Goal: Information Seeking & Learning: Compare options

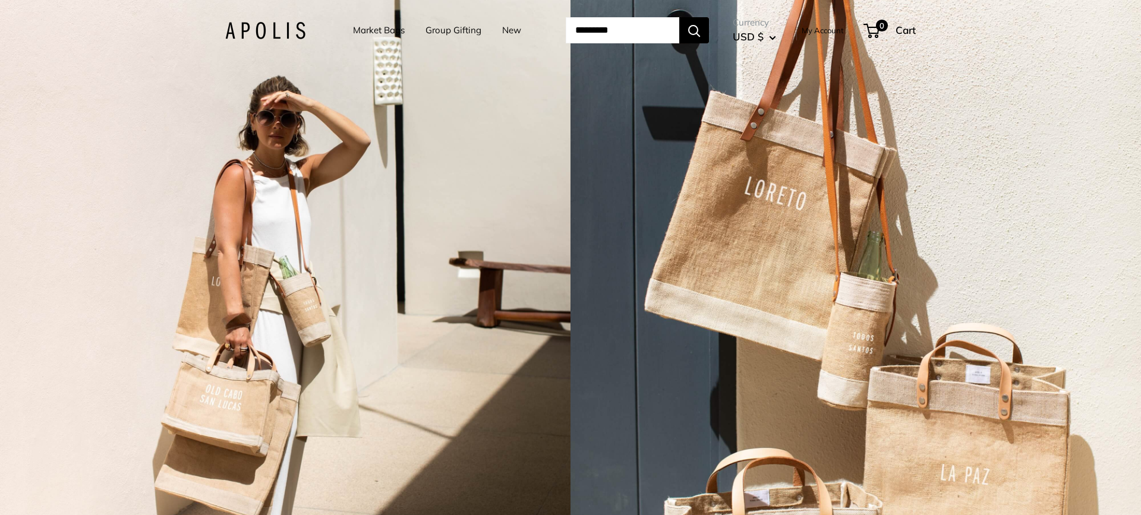
click at [364, 27] on link "Market Bags" at bounding box center [379, 30] width 52 height 17
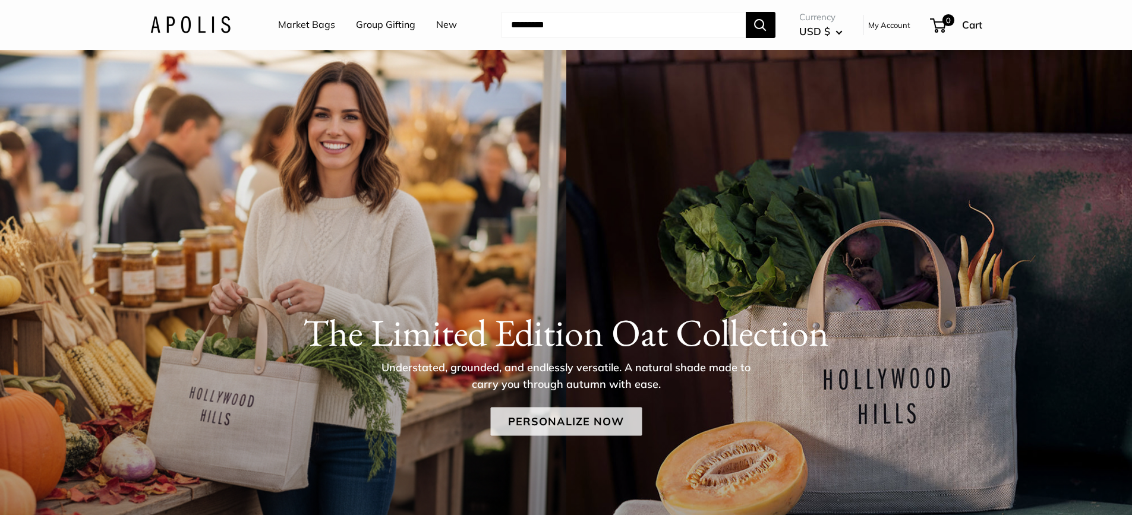
click at [535, 416] on link "Personalize Now" at bounding box center [566, 421] width 152 height 29
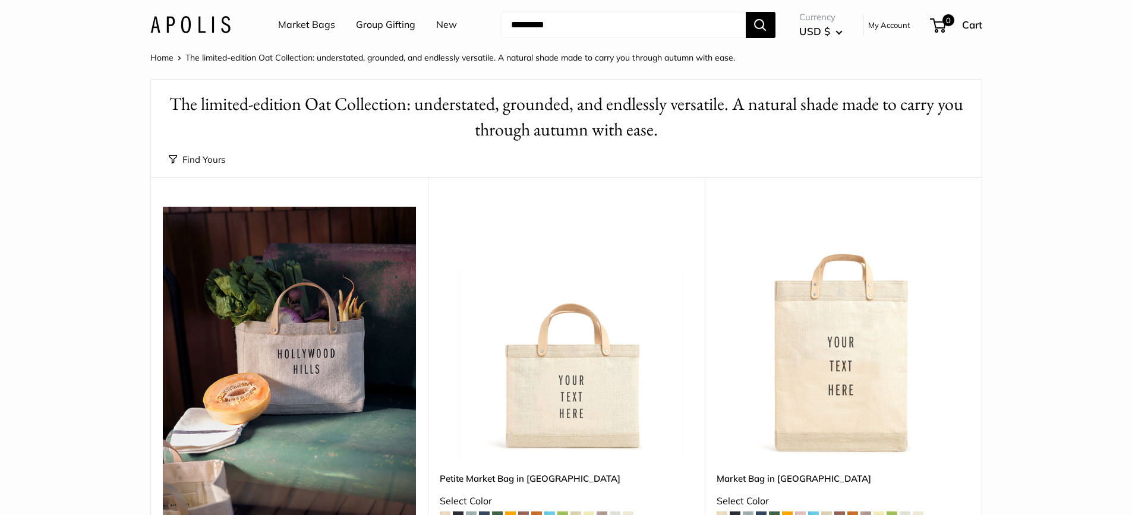
scroll to position [178, 0]
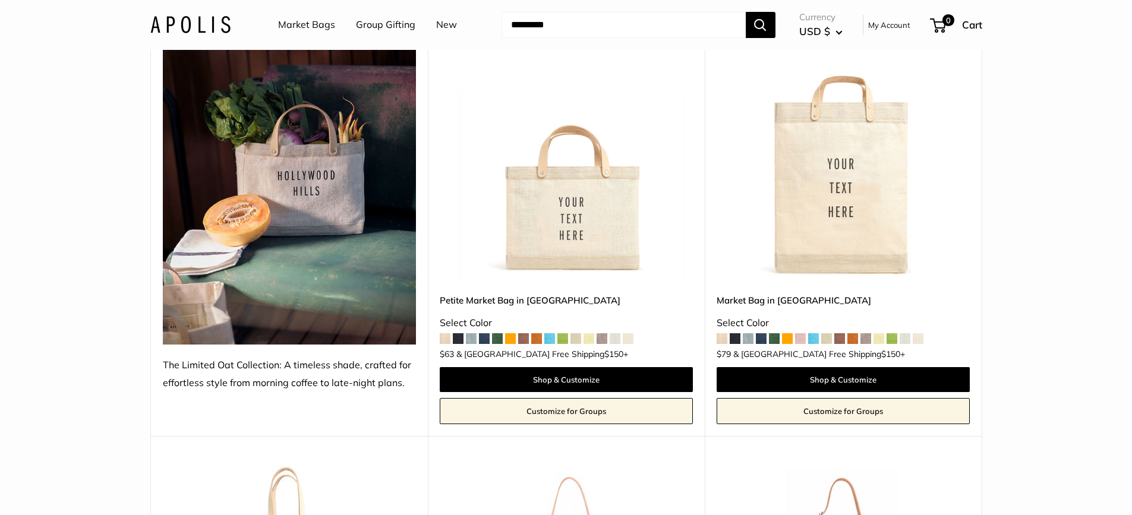
click at [493, 302] on link "Petite Market Bag in [GEOGRAPHIC_DATA]" at bounding box center [566, 301] width 253 height 14
click at [0, 0] on img at bounding box center [0, 0] width 0 height 0
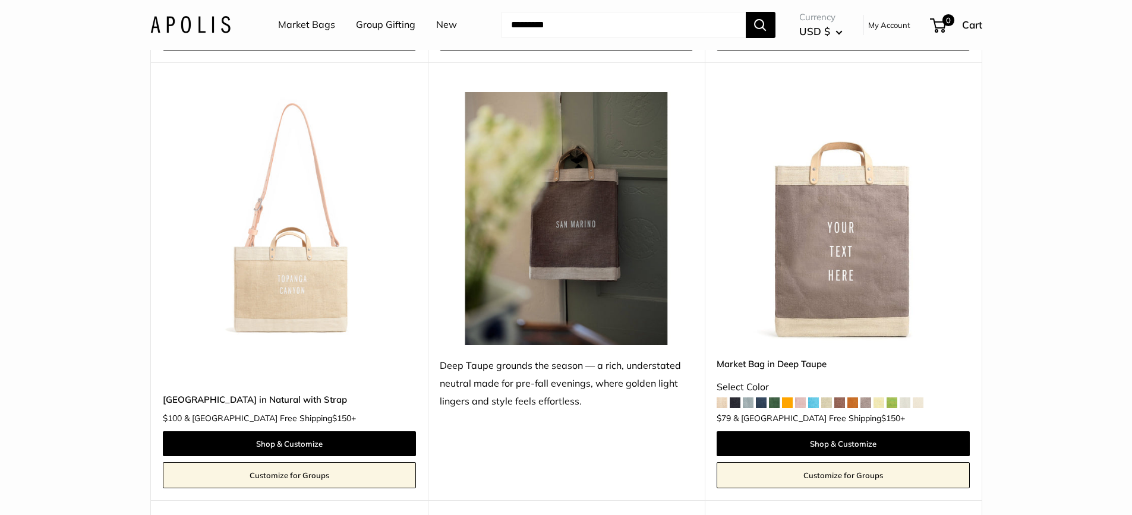
scroll to position [1842, 0]
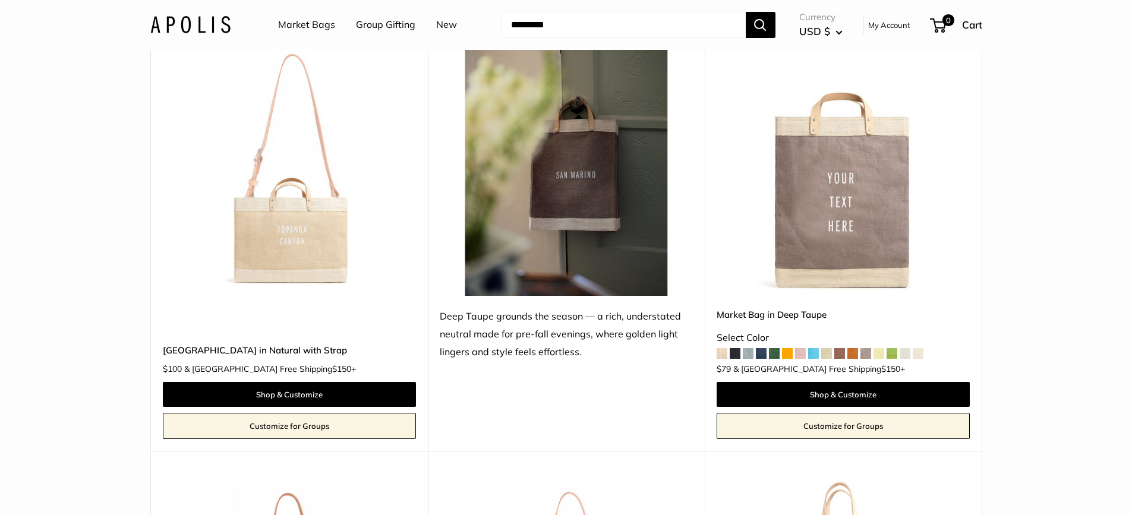
click at [0, 0] on img at bounding box center [0, 0] width 0 height 0
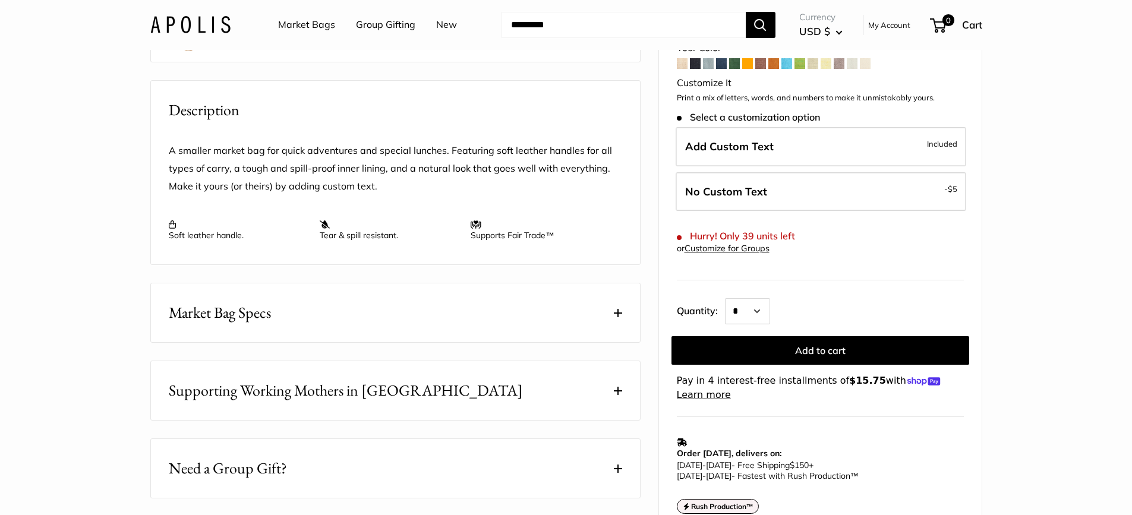
scroll to position [416, 0]
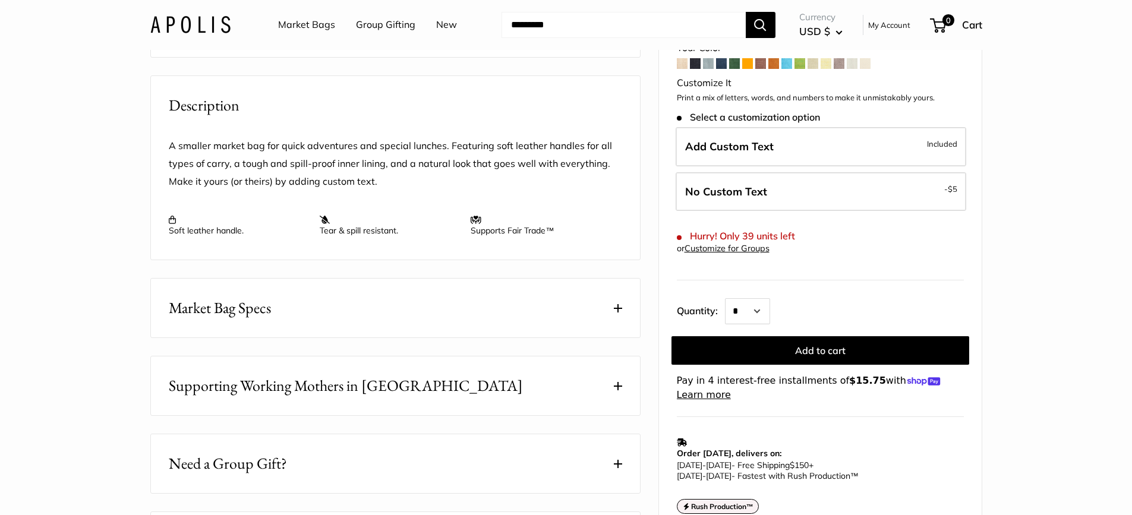
click at [261, 310] on span "Market Bag Specs" at bounding box center [220, 308] width 102 height 23
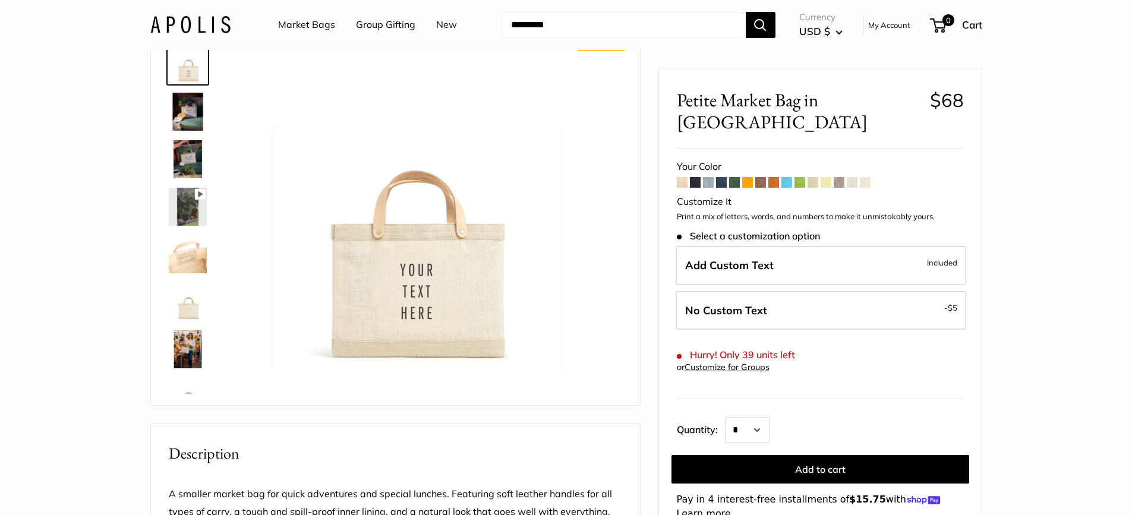
scroll to position [0, 0]
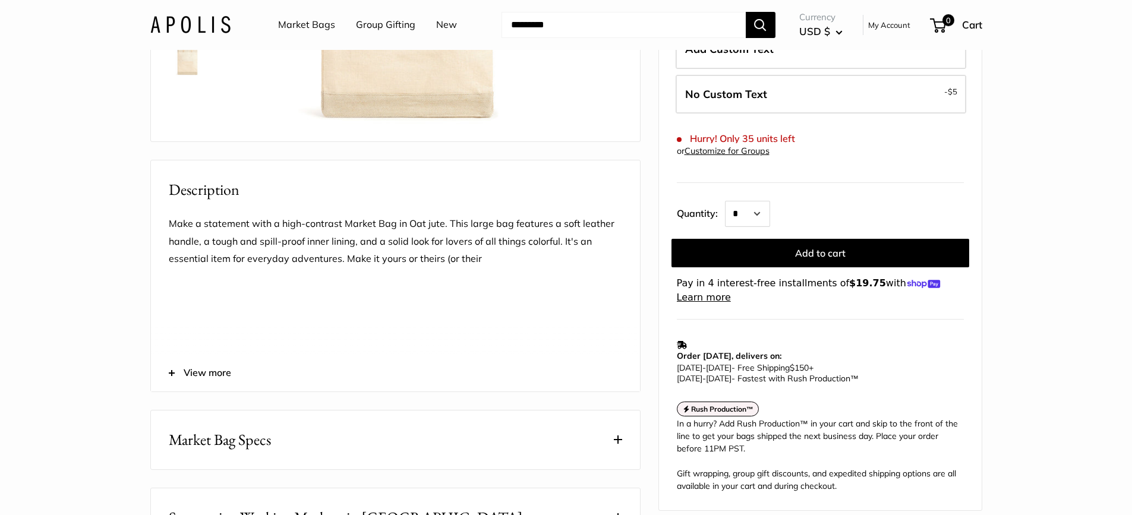
scroll to position [475, 0]
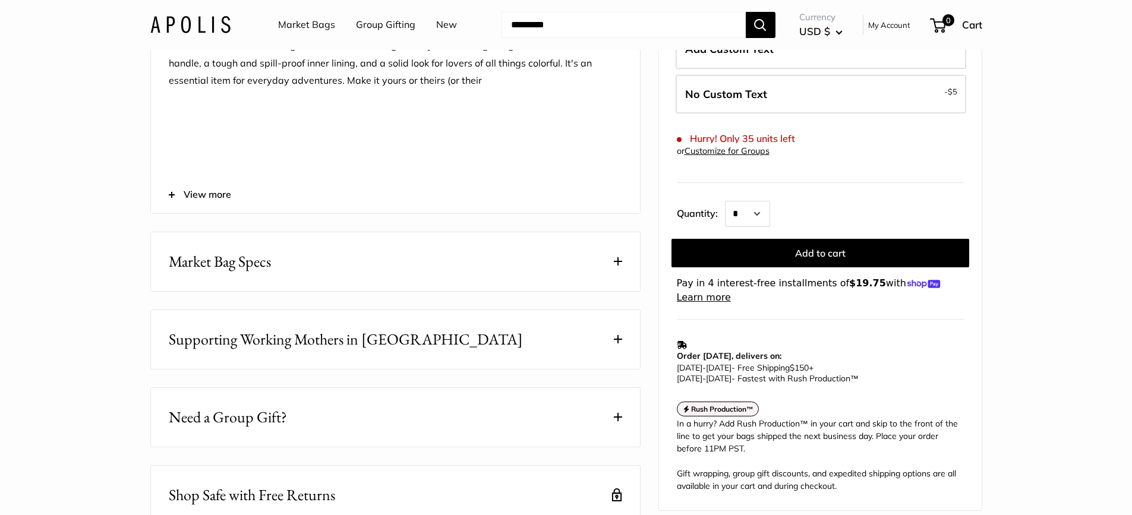
click at [395, 291] on button "Market Bag Specs" at bounding box center [395, 261] width 489 height 59
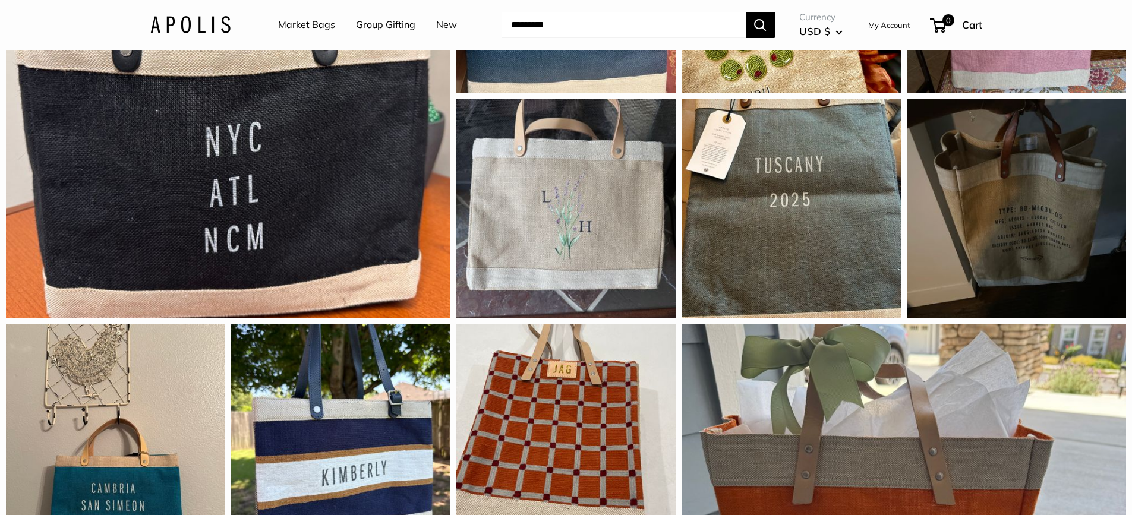
scroll to position [1188, 0]
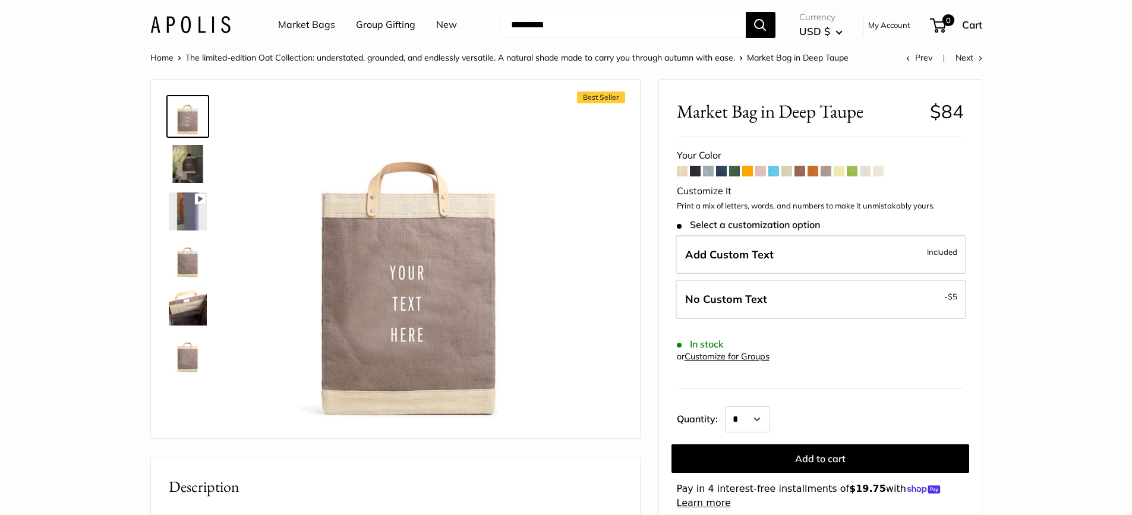
click at [690, 172] on span at bounding box center [695, 171] width 11 height 11
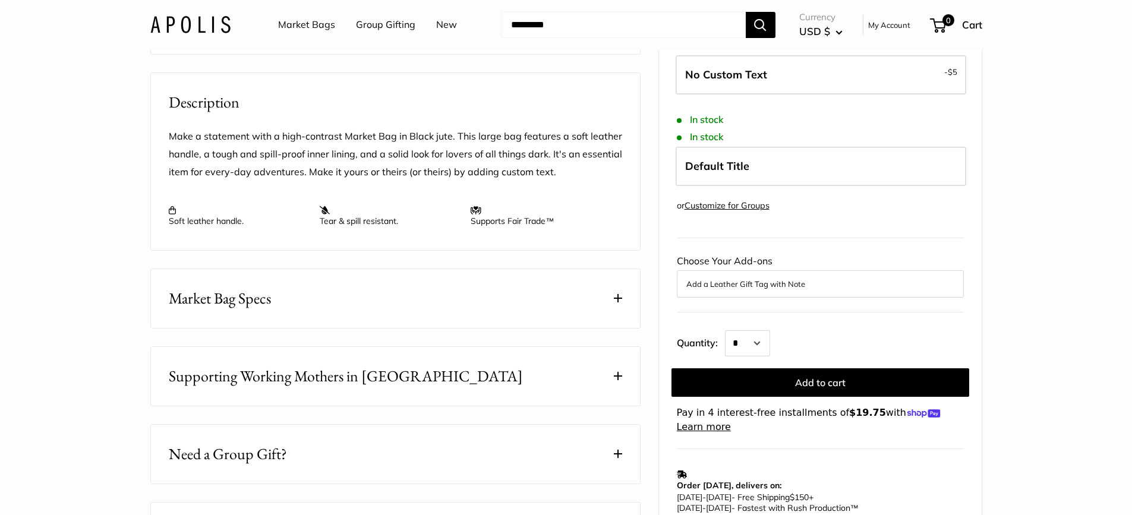
scroll to position [416, 0]
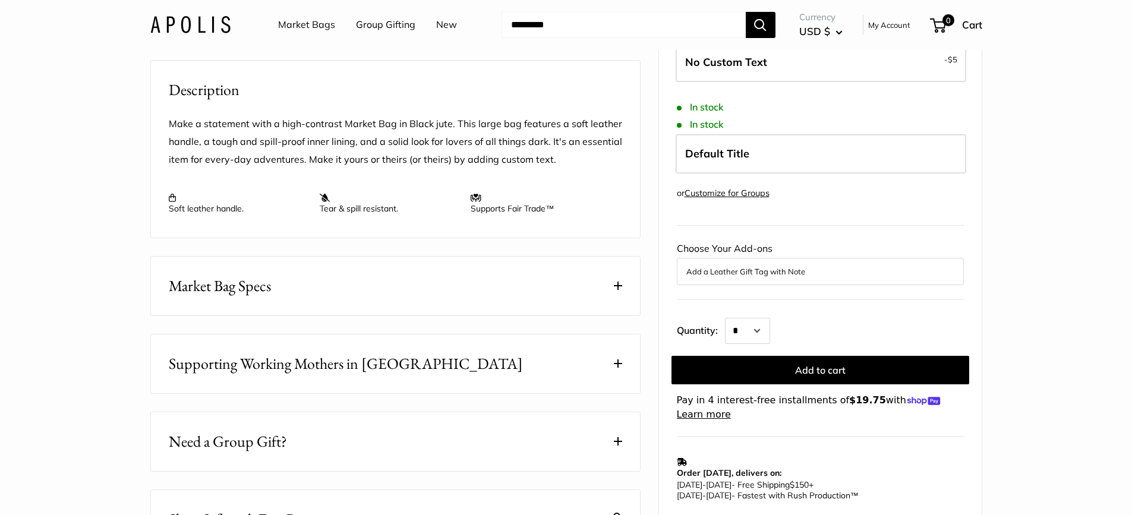
click at [345, 307] on button "Market Bag Specs" at bounding box center [395, 286] width 489 height 59
